Goal: Information Seeking & Learning: Learn about a topic

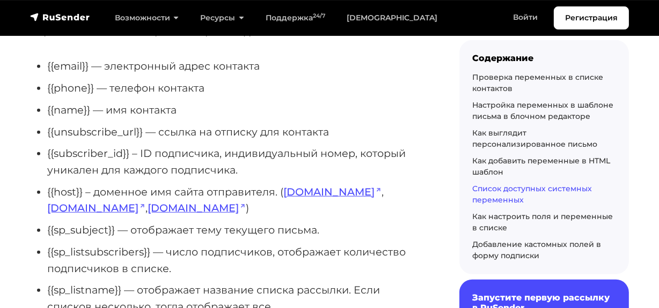
scroll to position [4242, 0]
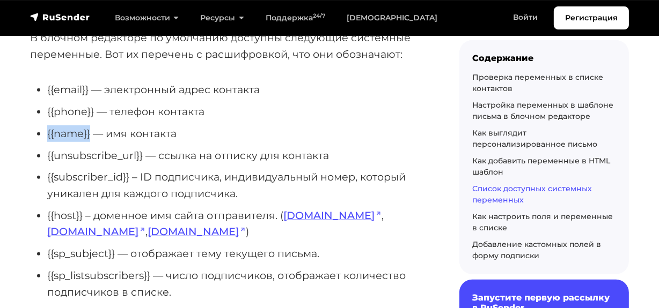
drag, startPoint x: 91, startPoint y: 117, endPoint x: 45, endPoint y: 113, distance: 46.3
click at [45, 113] on ul "{{email}} — электронный адрес контакта {{phone}} — телефон контакта {{name}} — …" at bounding box center [227, 271] width 395 height 378
copy li "{{name}}"
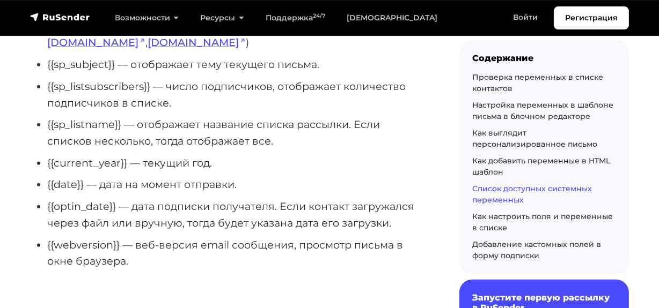
scroll to position [4437, 0]
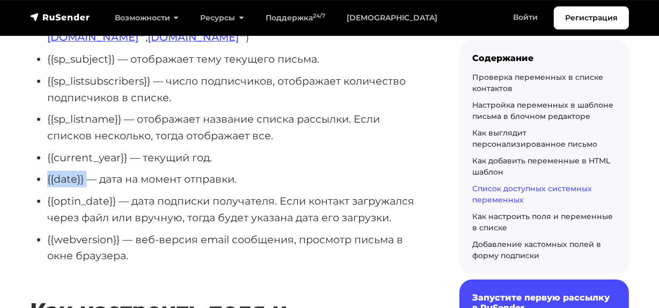
drag, startPoint x: 87, startPoint y: 160, endPoint x: 44, endPoint y: 160, distance: 43.4
click at [44, 160] on ul "{{email}} — электронный адрес контакта {{phone}} — телефон контакта {{name}} — …" at bounding box center [227, 76] width 395 height 378
copy li "{{date}}"
drag, startPoint x: 107, startPoint y: 184, endPoint x: 47, endPoint y: 182, distance: 60.6
click at [47, 193] on li "{{optin_date}} — дата подписки получателя. Если контакт загружался через файл и…" at bounding box center [236, 209] width 378 height 33
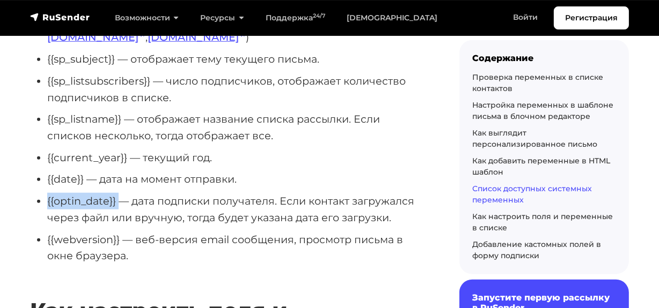
copy li "{{optin_date}}"
click at [158, 232] on li "{{webversion}} — веб-версия email сообщения, просмотр письма в окне браузера." at bounding box center [236, 248] width 378 height 33
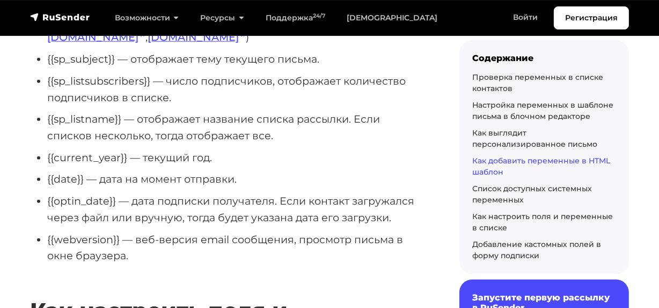
scroll to position [0, 0]
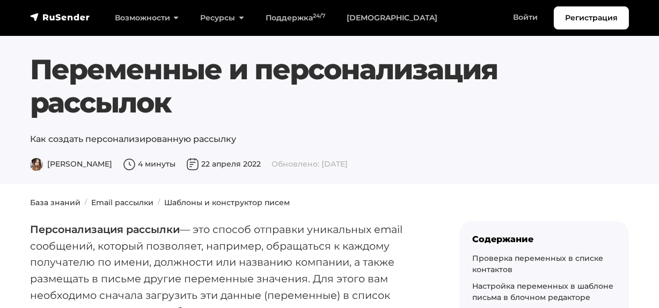
drag, startPoint x: 33, startPoint y: 64, endPoint x: 176, endPoint y: 111, distance: 150.8
click at [176, 111] on h1 "Переменные и персонализация рассылок" at bounding box center [329, 86] width 599 height 67
copy h1 "Переменные и персонализация рассылок"
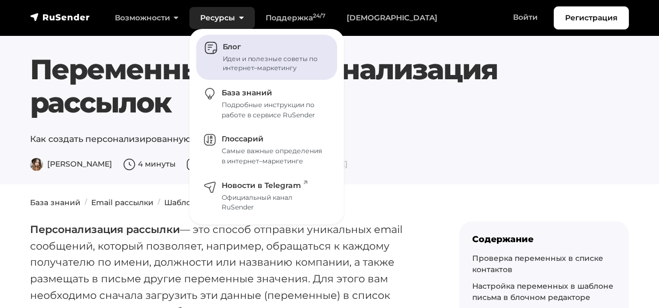
click at [235, 50] on span "Блог" at bounding box center [232, 47] width 18 height 10
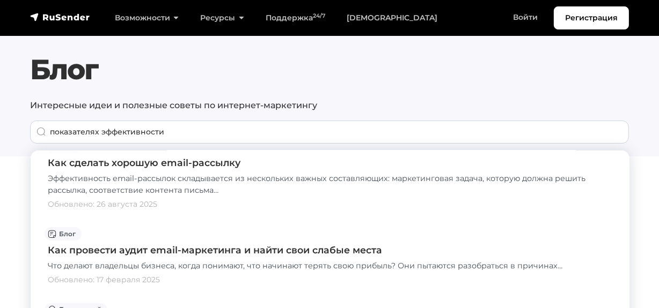
drag, startPoint x: 173, startPoint y: 129, endPoint x: 16, endPoint y: 131, distance: 157.2
click at [16, 131] on section "Блог Интересные идеи и полезные советы по интернет-маркетингу показателях эффек…" at bounding box center [329, 78] width 659 height 157
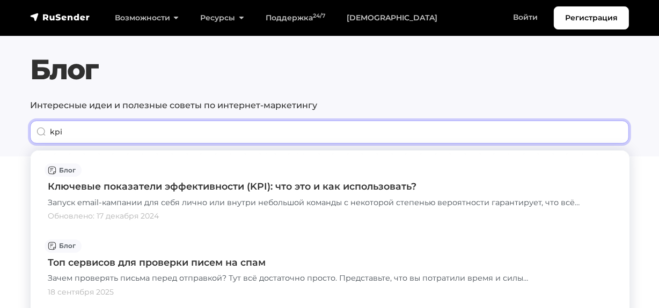
drag, startPoint x: 174, startPoint y: 134, endPoint x: 11, endPoint y: 136, distance: 162.5
click at [11, 136] on section "Блог Интересные идеи и полезные советы по интернет-маркетингу kpi" at bounding box center [329, 78] width 659 height 157
paste input "Open Rate"
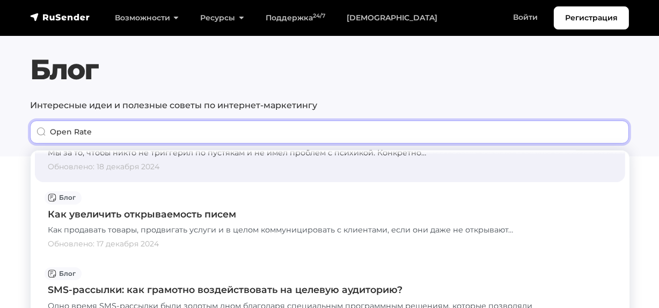
scroll to position [48, 0]
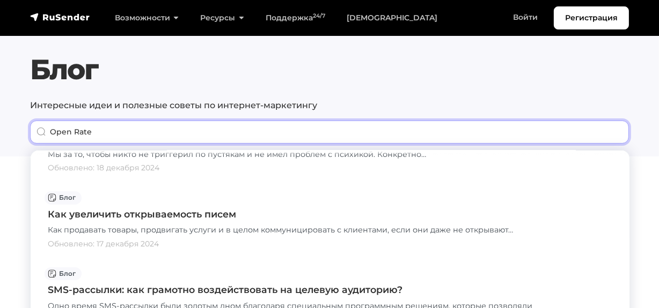
drag, startPoint x: 99, startPoint y: 128, endPoint x: 3, endPoint y: 128, distance: 96.0
click at [3, 128] on section "Блог Интересные идеи и полезные советы по интернет-маркетингу Open Rate" at bounding box center [329, 78] width 659 height 157
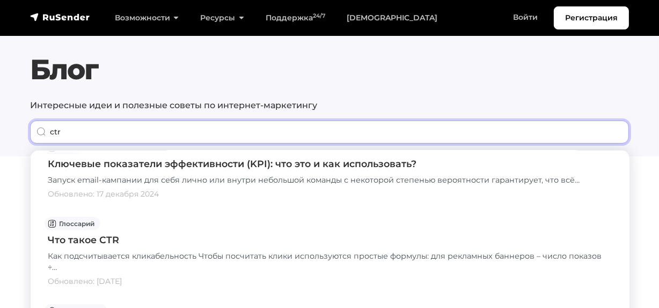
scroll to position [780, 0]
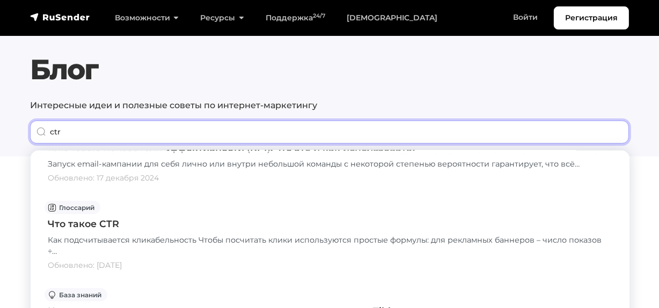
drag, startPoint x: 169, startPoint y: 141, endPoint x: 0, endPoint y: 121, distance: 170.7
click at [0, 121] on section "Блог Интересные идеи и полезные советы по интернет-маркетингу ctr" at bounding box center [329, 78] width 659 height 157
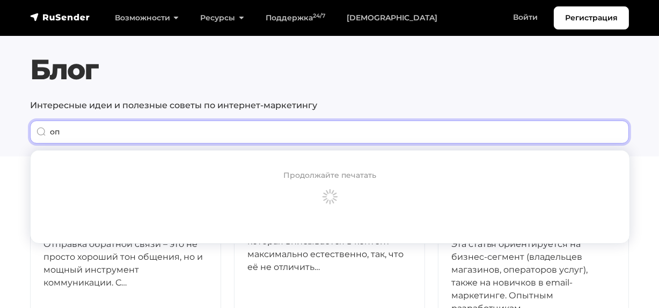
scroll to position [0, 0]
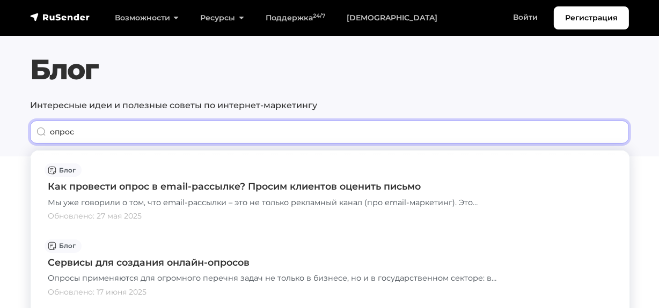
drag, startPoint x: 58, startPoint y: 130, endPoint x: 0, endPoint y: 126, distance: 58.6
click at [0, 126] on section "Блог Интересные идеи и полезные советы по интернет-маркетингу опрос" at bounding box center [329, 78] width 659 height 157
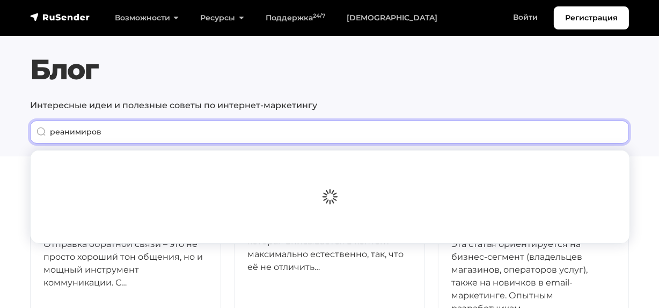
type input "реанимирова"
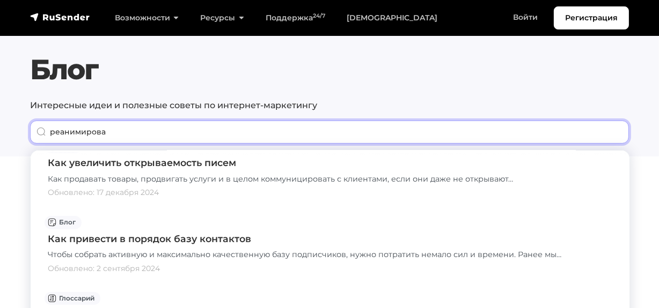
click at [614, 134] on input "реанимирова" at bounding box center [329, 132] width 599 height 23
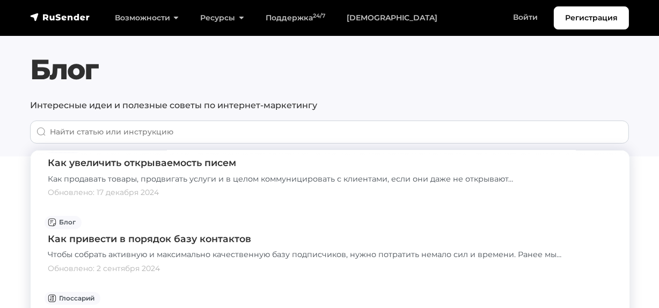
click at [416, 90] on div "Блог Интересные идеи и полезные советы по интернет-маркетингу" at bounding box center [329, 98] width 611 height 91
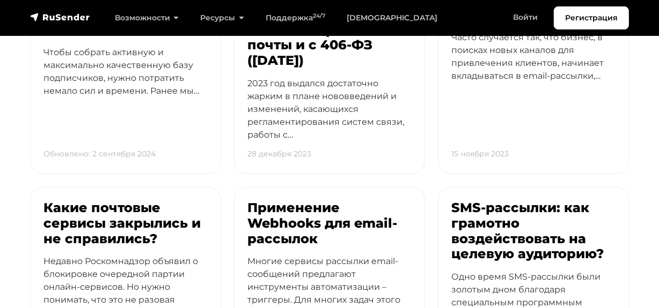
scroll to position [3218, 0]
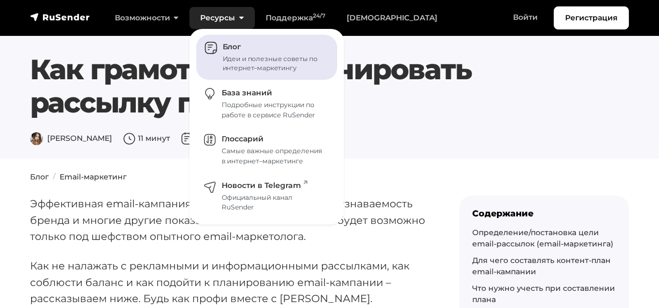
click at [231, 45] on span "Блог" at bounding box center [232, 47] width 18 height 10
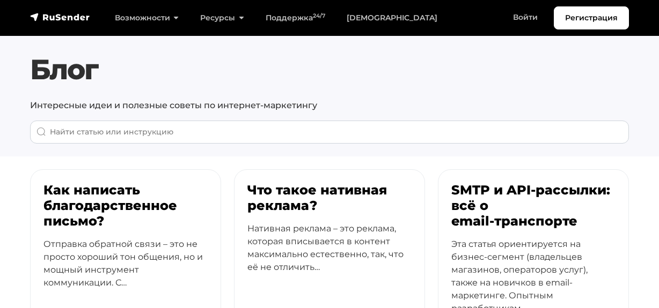
click at [220, 134] on input "When autocomplete results are available use up and down arrows to review and en…" at bounding box center [329, 132] width 599 height 23
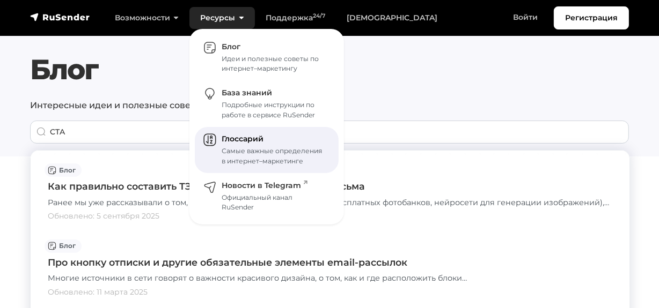
type input "CTA"
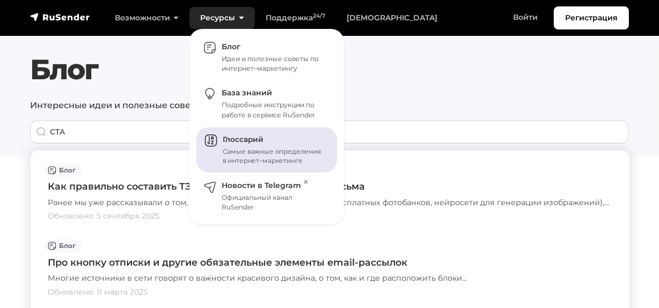
click at [233, 142] on span "Глоссарий" at bounding box center [243, 140] width 41 height 10
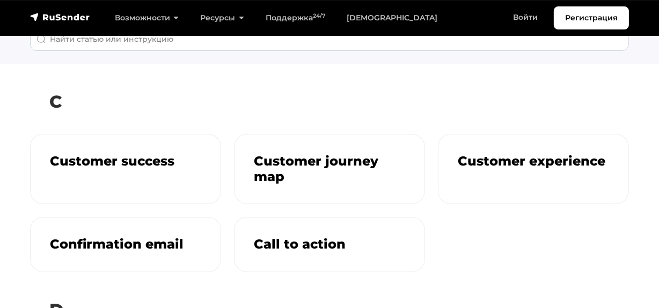
scroll to position [97, 0]
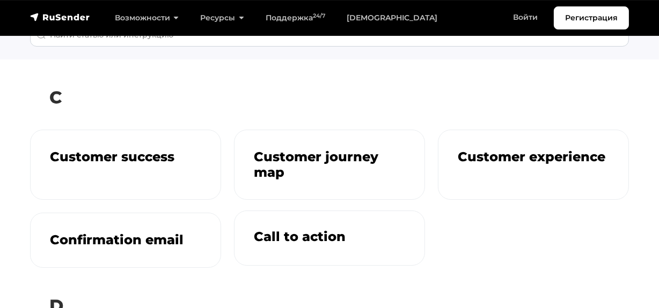
click at [271, 238] on h3 "Call to action" at bounding box center [329, 238] width 151 height 16
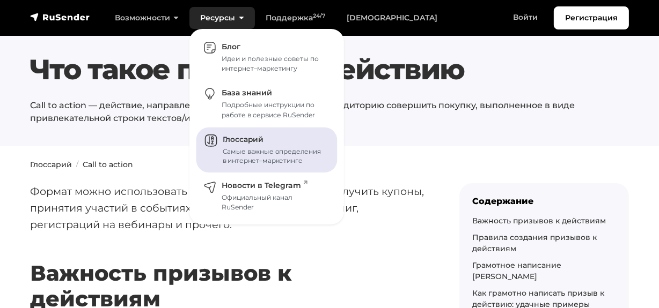
click at [228, 160] on div "Самые важные определения в интернет–маркетинге" at bounding box center [274, 156] width 102 height 19
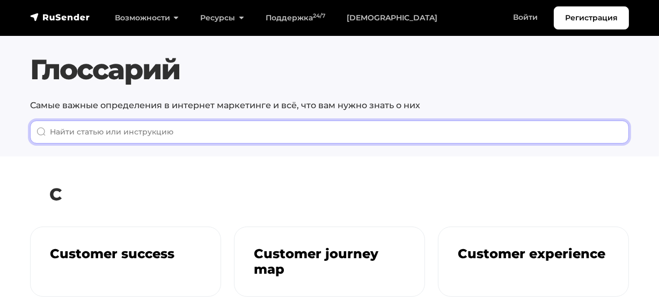
click at [126, 127] on input "When autocomplete results are available use up and down arrows to review and en…" at bounding box center [329, 132] width 599 height 23
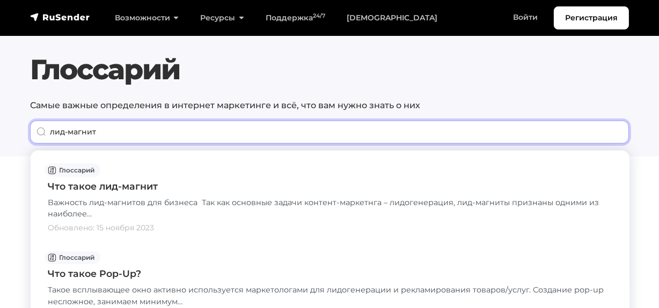
drag, startPoint x: 97, startPoint y: 122, endPoint x: 11, endPoint y: 114, distance: 86.2
click at [11, 114] on section "Глоссарий Самые важные определения в интернет маркетинге и всё, что вам нужно з…" at bounding box center [329, 78] width 659 height 157
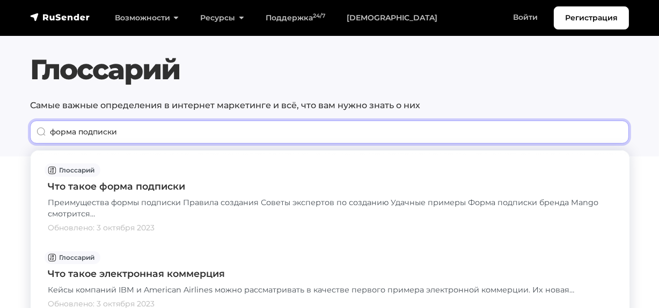
drag, startPoint x: 172, startPoint y: 134, endPoint x: 21, endPoint y: 131, distance: 150.2
click at [21, 131] on section "Глоссарий Самые важные определения в интернет маркетинге и всё, что вам нужно з…" at bounding box center [329, 78] width 659 height 157
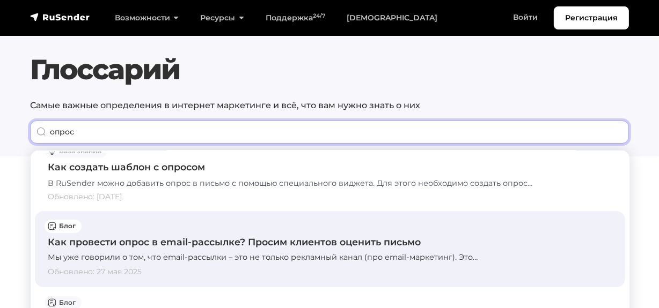
scroll to position [48, 0]
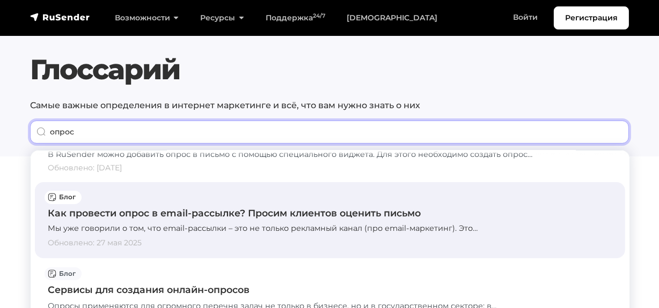
type input "опрос"
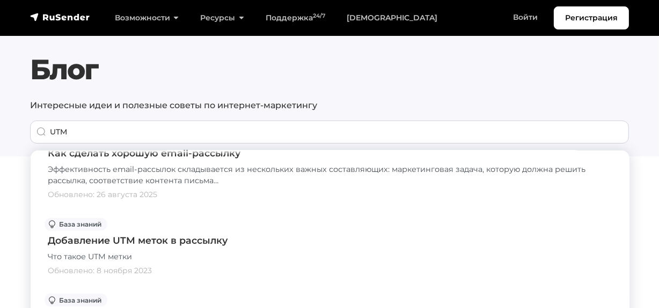
scroll to position [1267, 0]
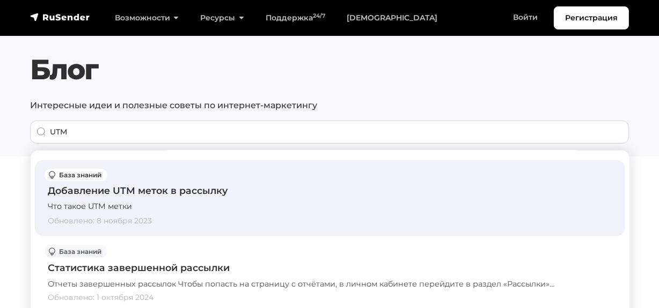
type input "UTM"
